Goal: Transaction & Acquisition: Purchase product/service

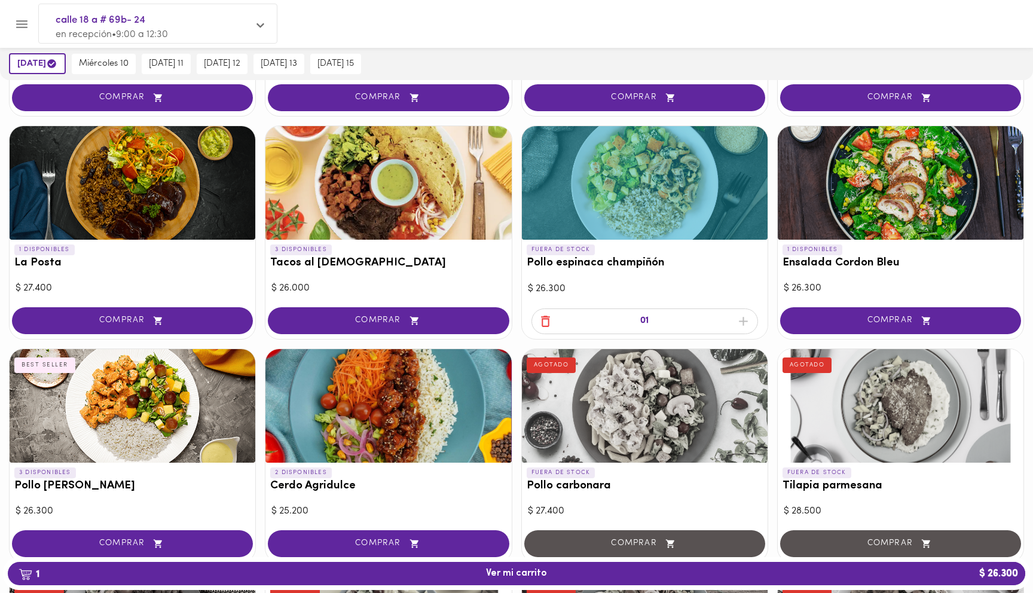
scroll to position [302, 0]
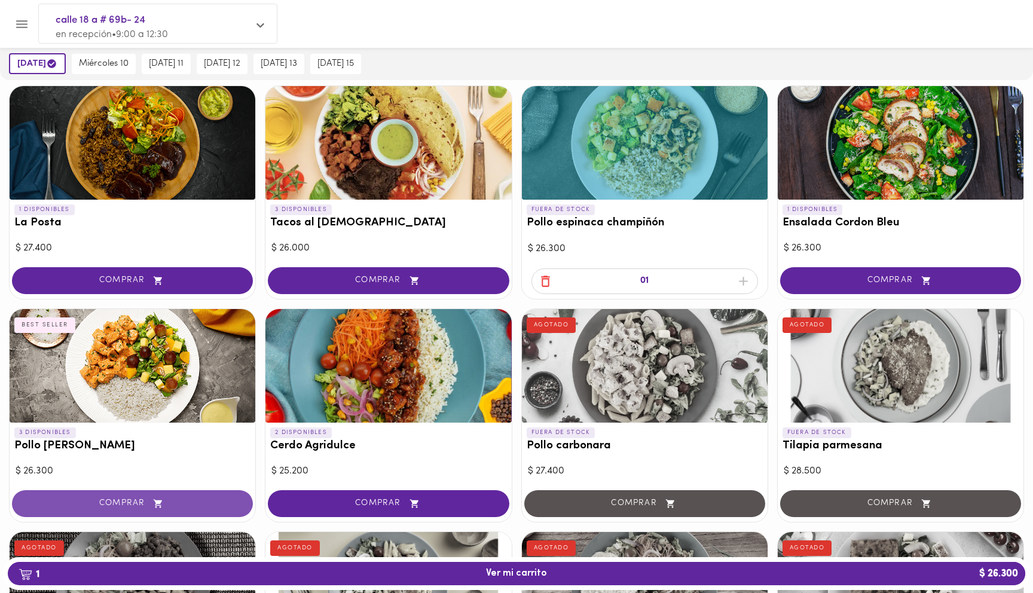
click at [163, 503] on icon "button" at bounding box center [158, 504] width 15 height 10
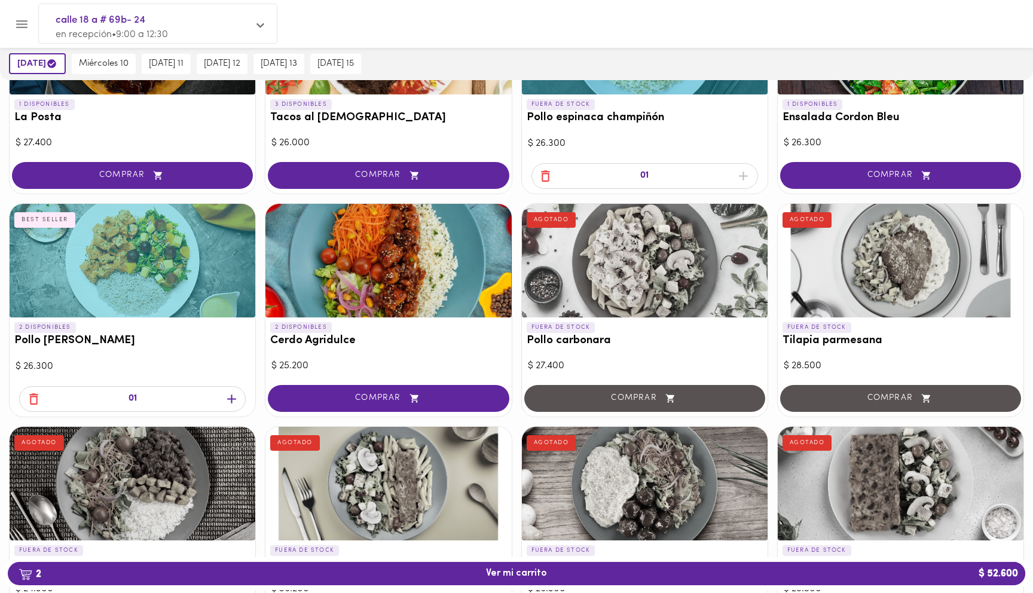
scroll to position [490, 0]
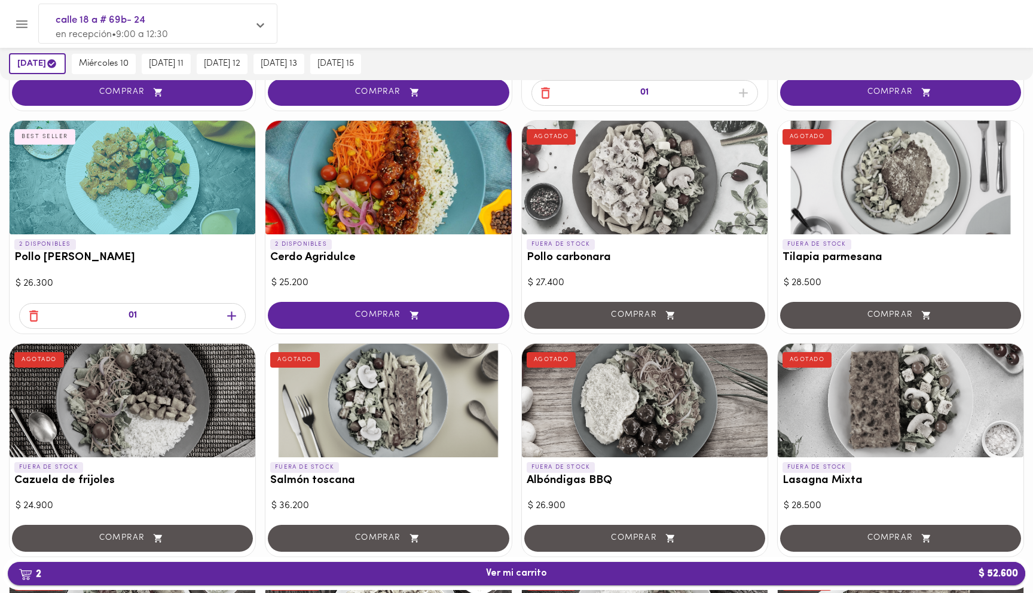
click at [510, 574] on span "2 Ver mi carrito $ 52.600" at bounding box center [516, 573] width 61 height 11
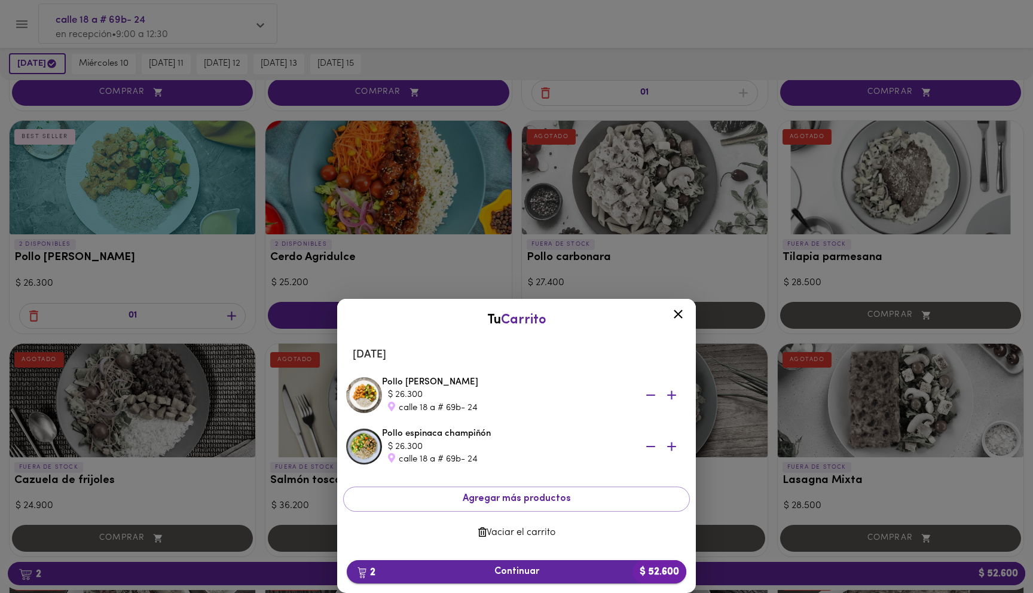
click at [525, 572] on span "2 Continuar $ 52.600" at bounding box center [516, 571] width 320 height 11
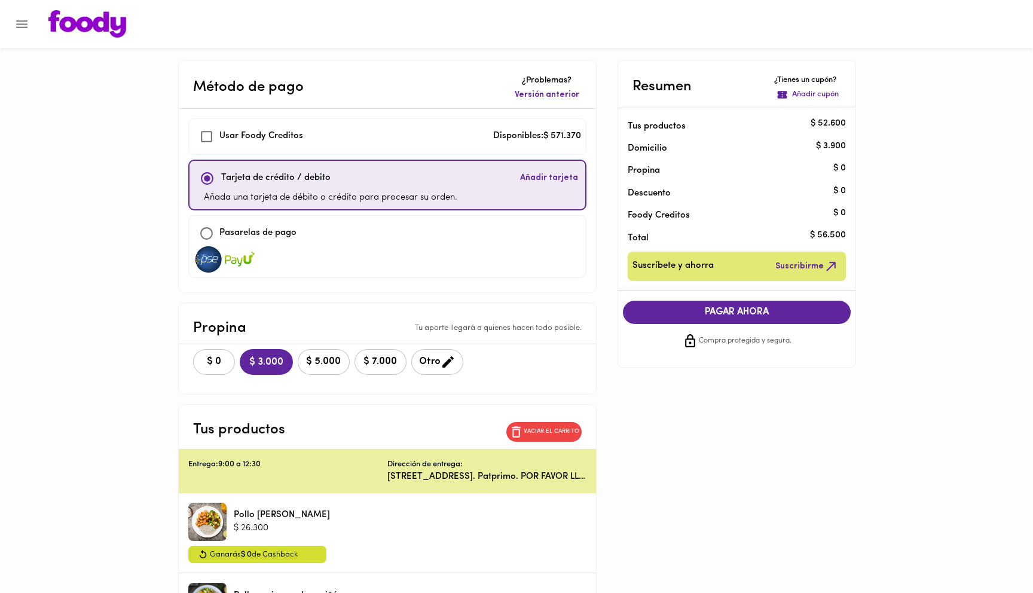
checkbox input "true"
click at [209, 356] on span "$ 0" at bounding box center [214, 361] width 26 height 11
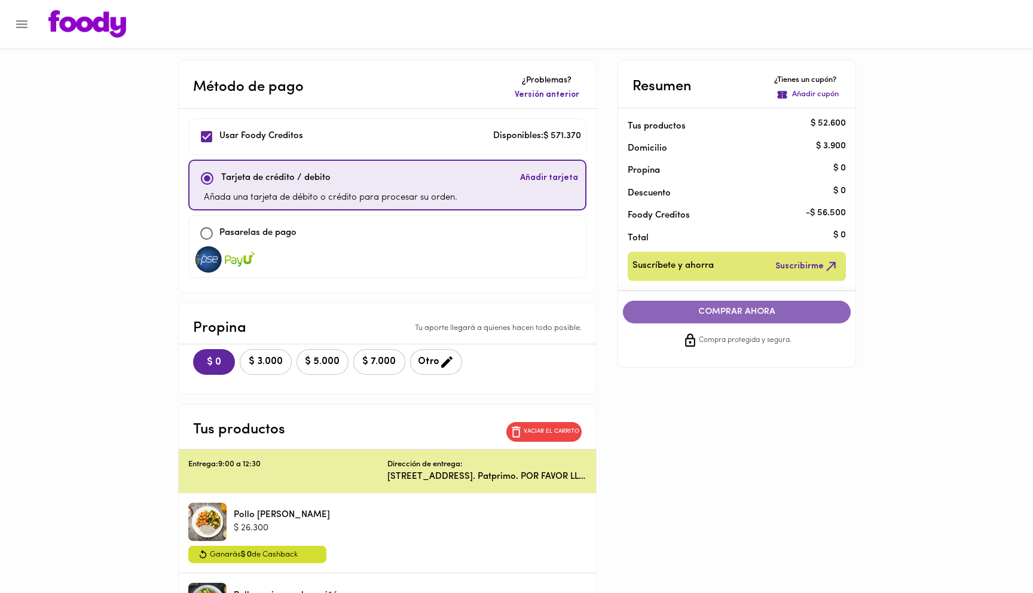
click at [732, 311] on span "COMPRAR AHORA" at bounding box center [737, 312] width 204 height 11
